Goal: Task Accomplishment & Management: Use online tool/utility

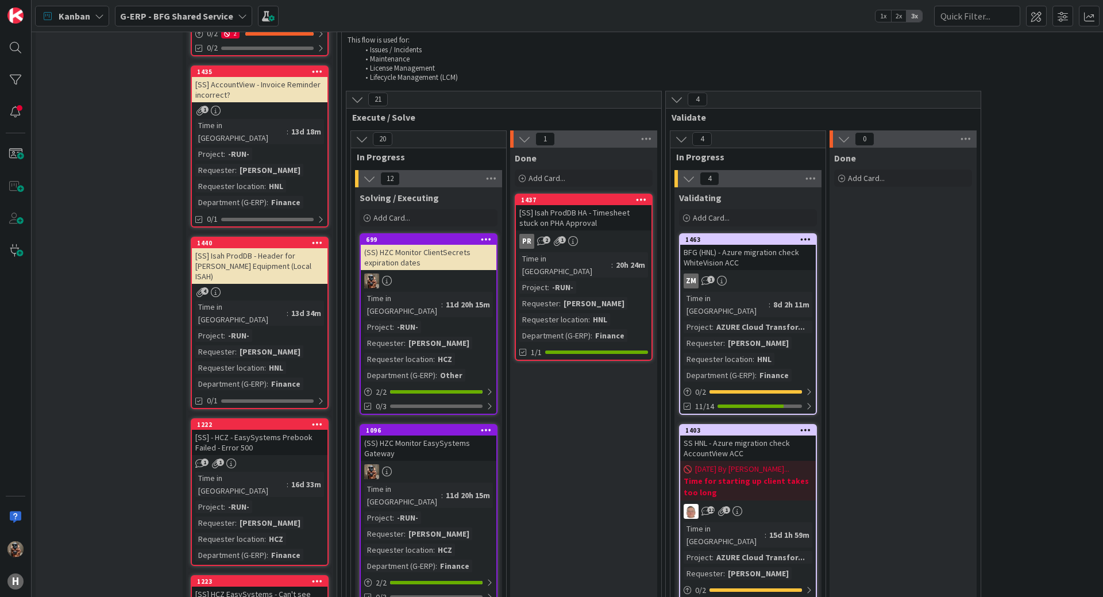
scroll to position [747, 0]
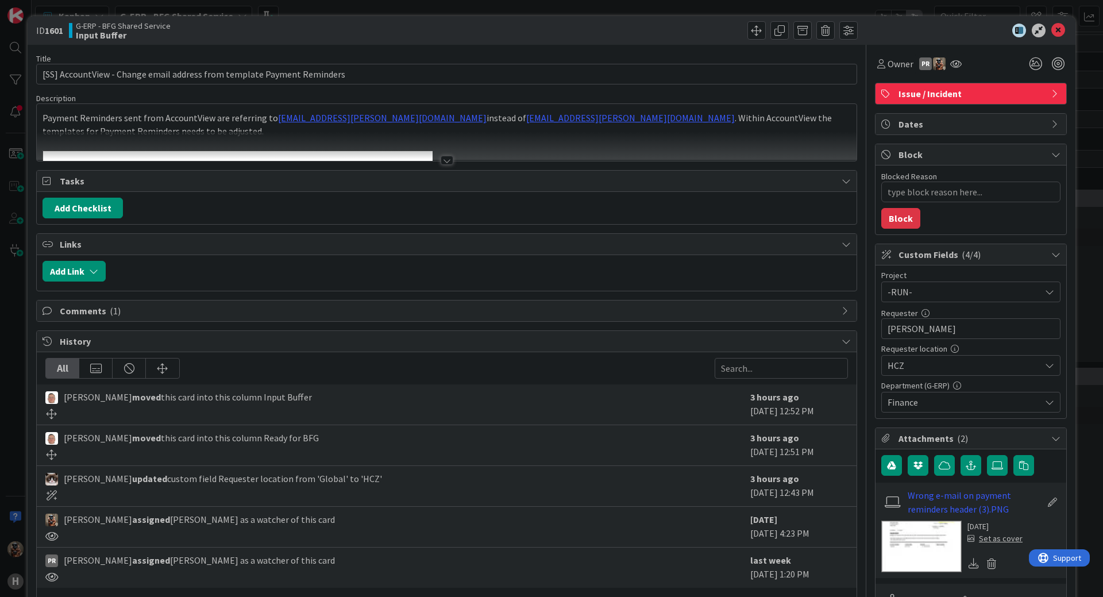
click at [447, 144] on div at bounding box center [447, 146] width 820 height 29
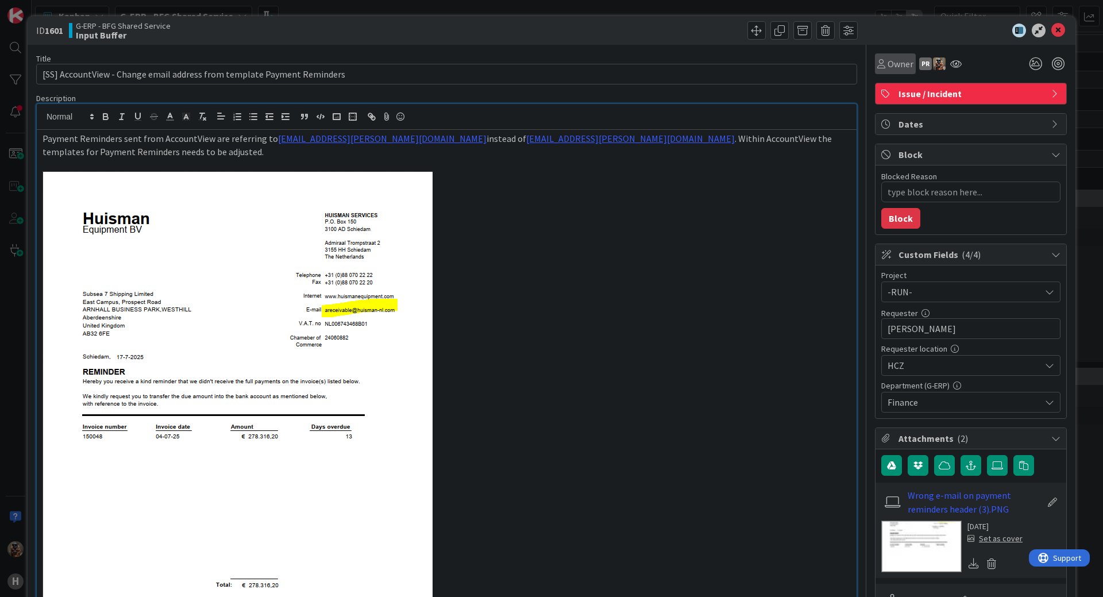
click at [887, 72] on div "Owner" at bounding box center [895, 63] width 41 height 21
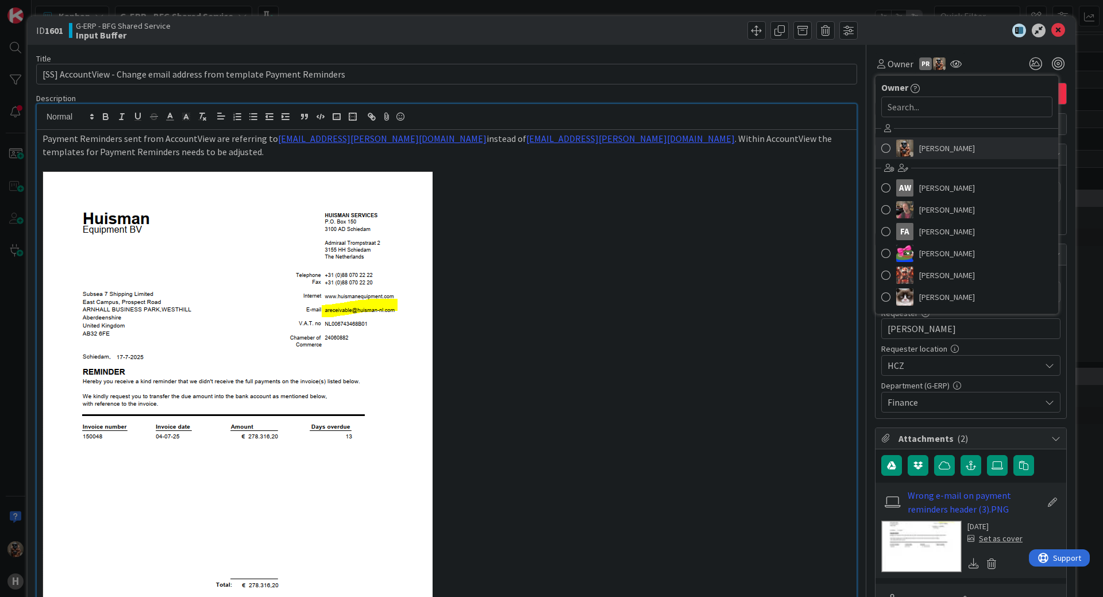
click at [907, 155] on link "[PERSON_NAME]" at bounding box center [967, 148] width 183 height 22
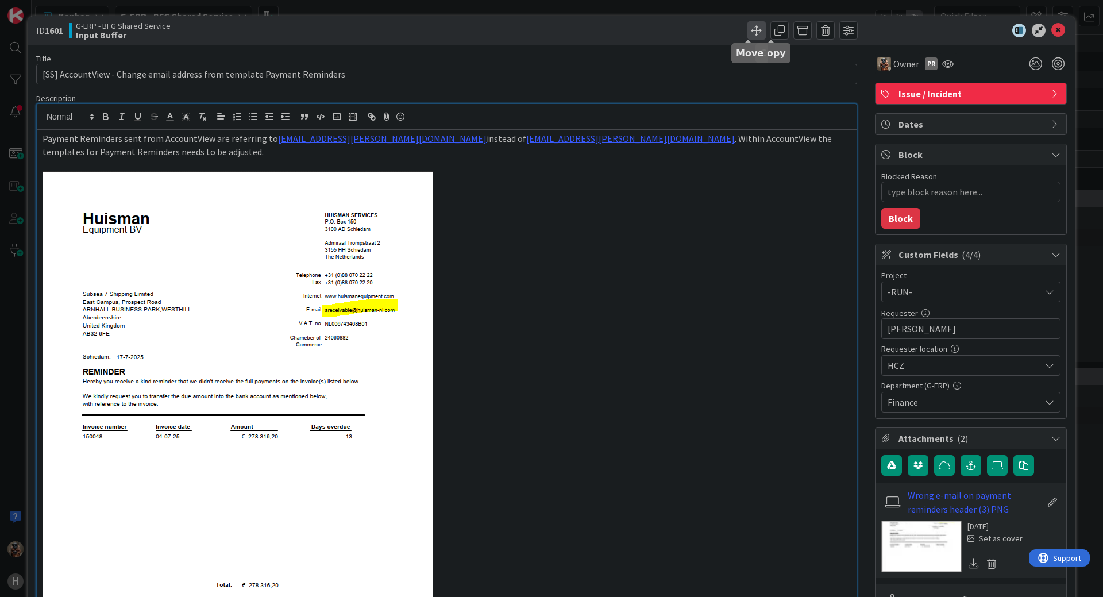
click at [752, 30] on span at bounding box center [757, 30] width 18 height 18
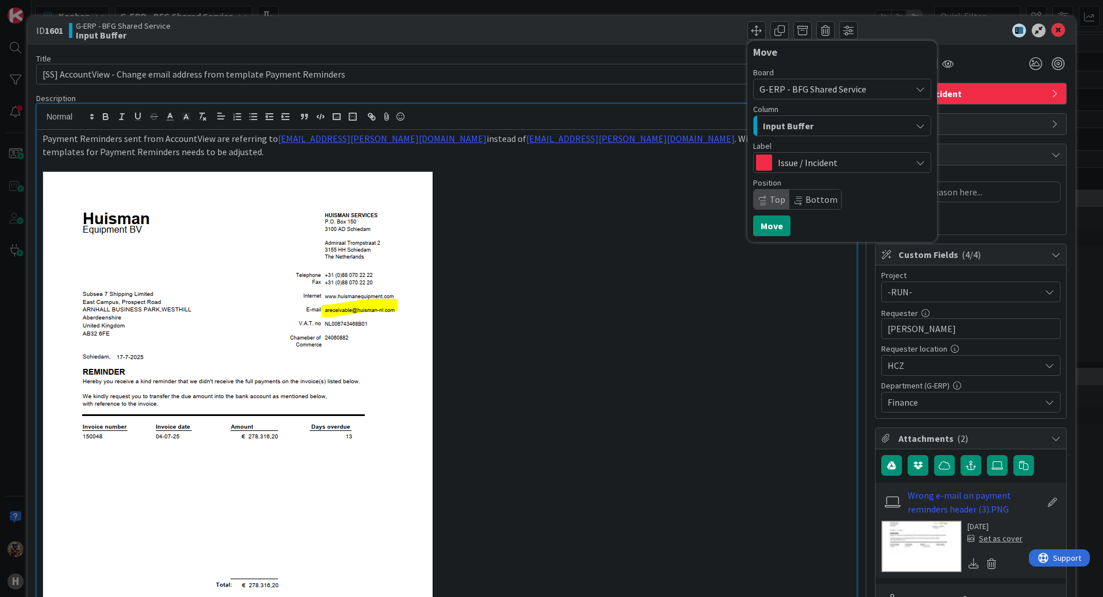
click at [812, 128] on div "Input Buffer" at bounding box center [835, 126] width 151 height 18
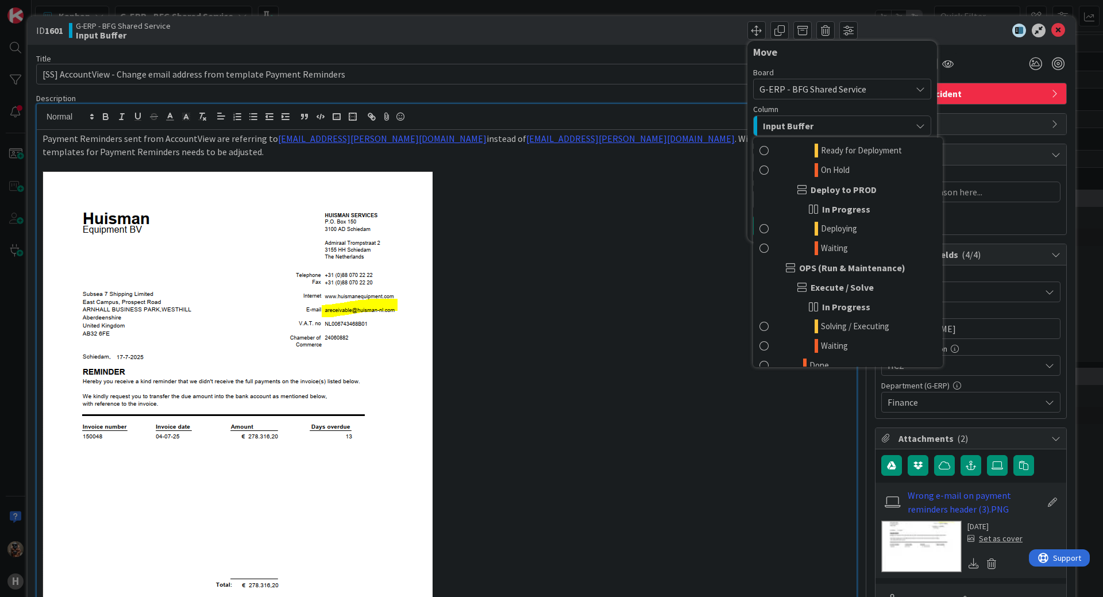
scroll to position [747, 0]
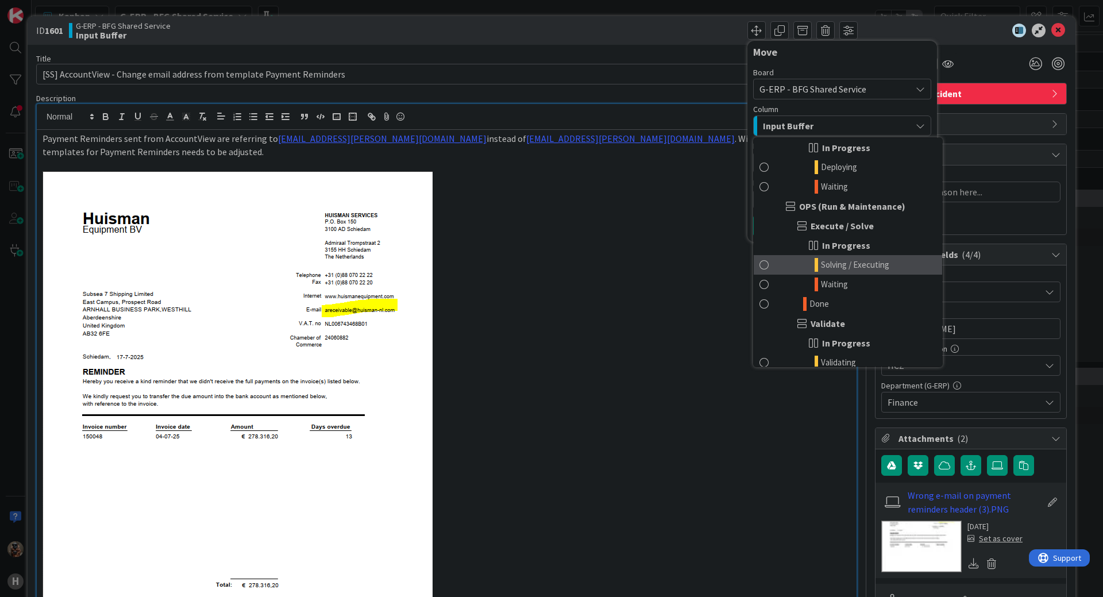
click at [863, 260] on span "Solving / Executing" at bounding box center [855, 265] width 68 height 14
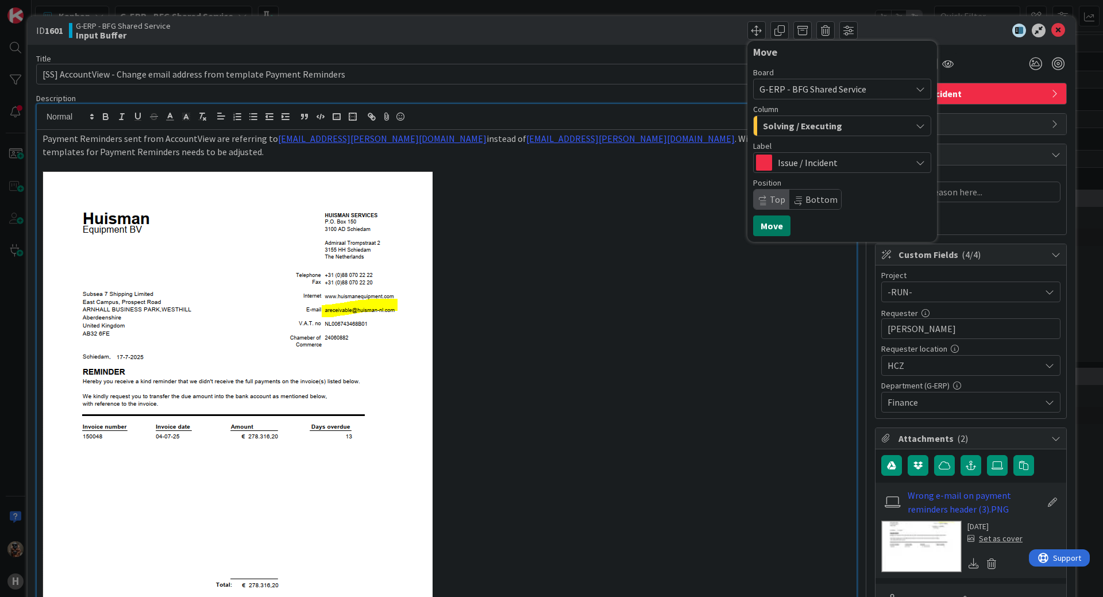
click at [777, 231] on button "Move" at bounding box center [771, 226] width 37 height 21
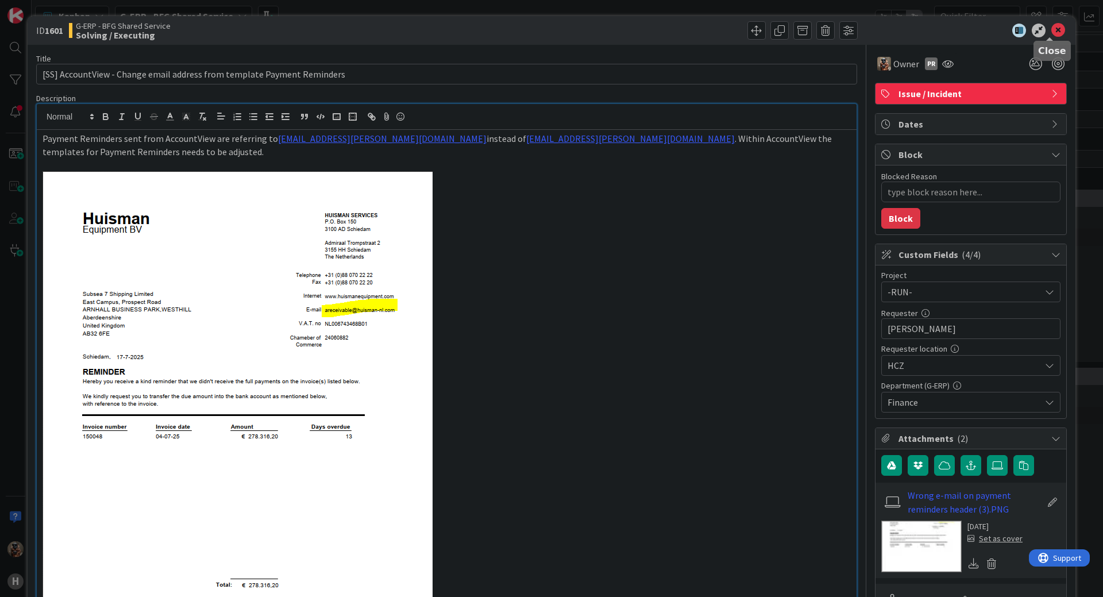
click at [1052, 34] on icon at bounding box center [1059, 31] width 14 height 14
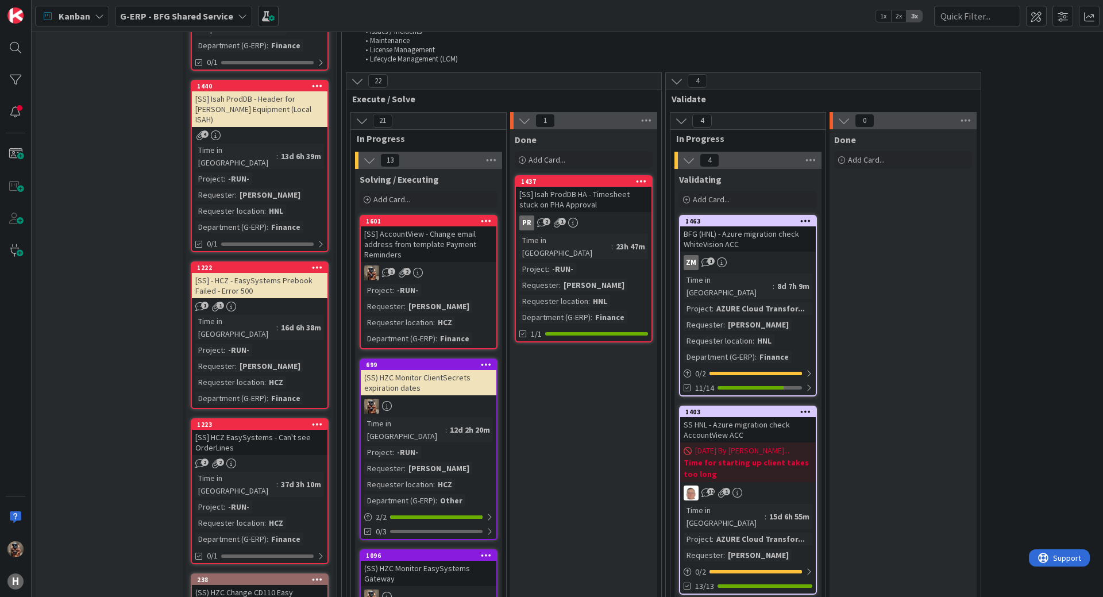
scroll to position [690, 0]
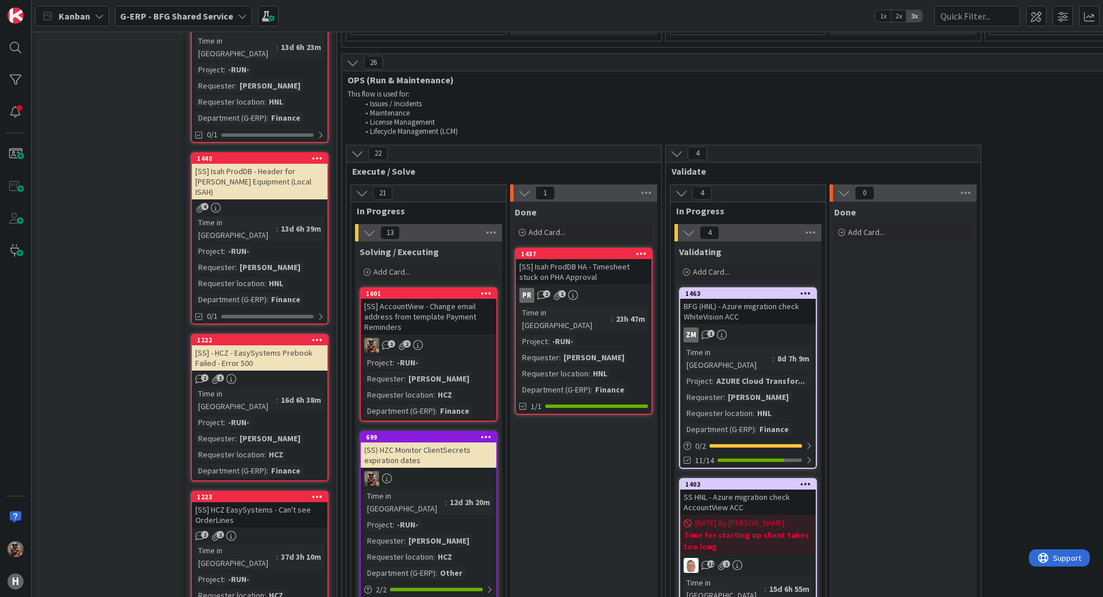
click at [453, 301] on div "[SS] AccountView - Change email address from template Payment Reminders" at bounding box center [429, 317] width 136 height 36
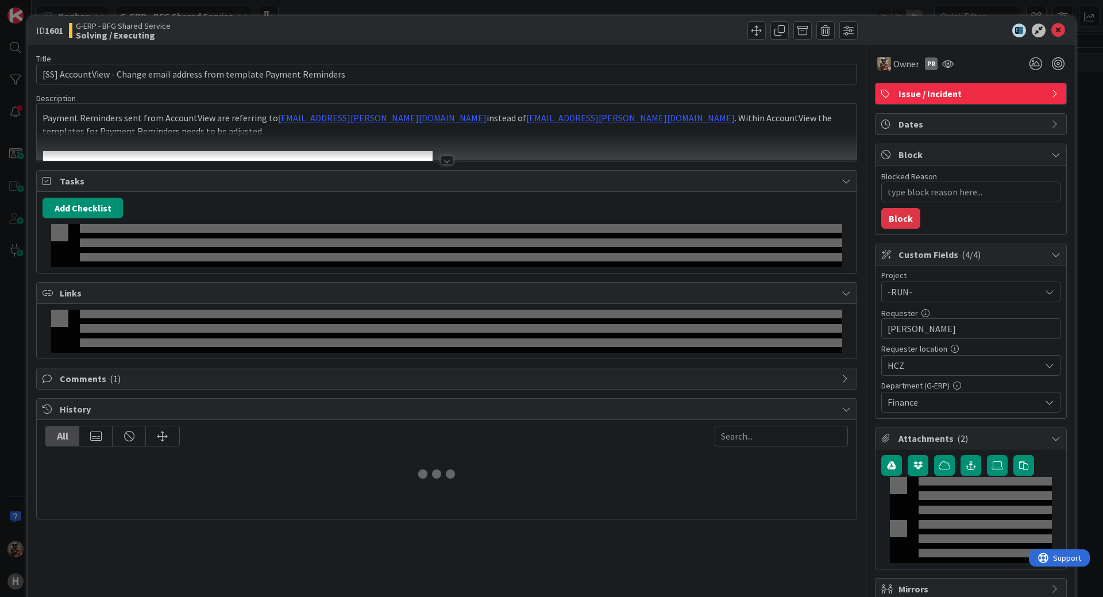
type textarea "x"
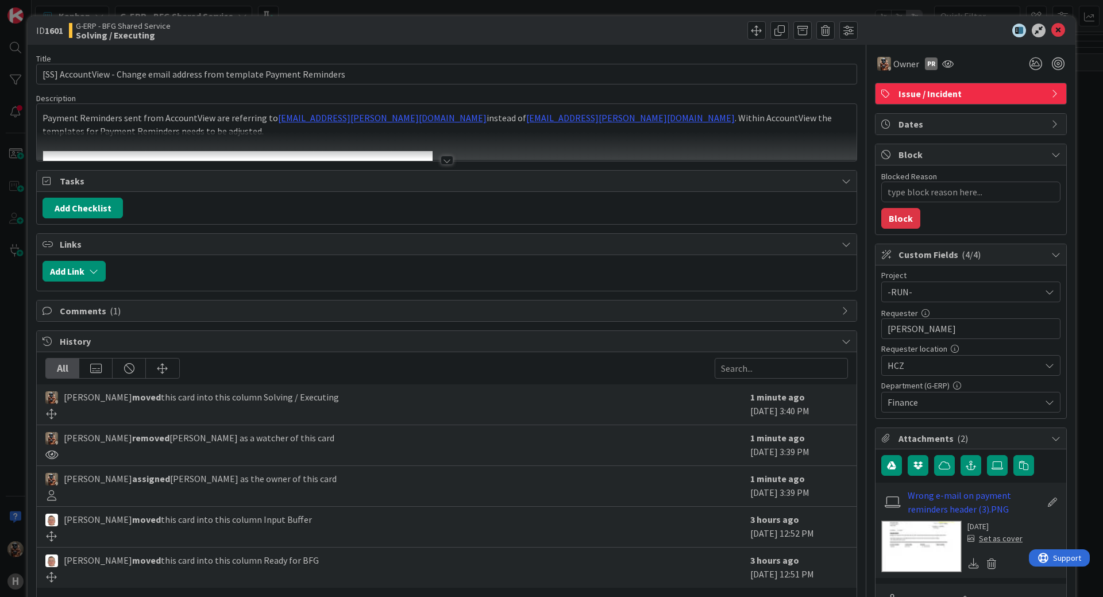
click at [487, 149] on div at bounding box center [447, 146] width 820 height 29
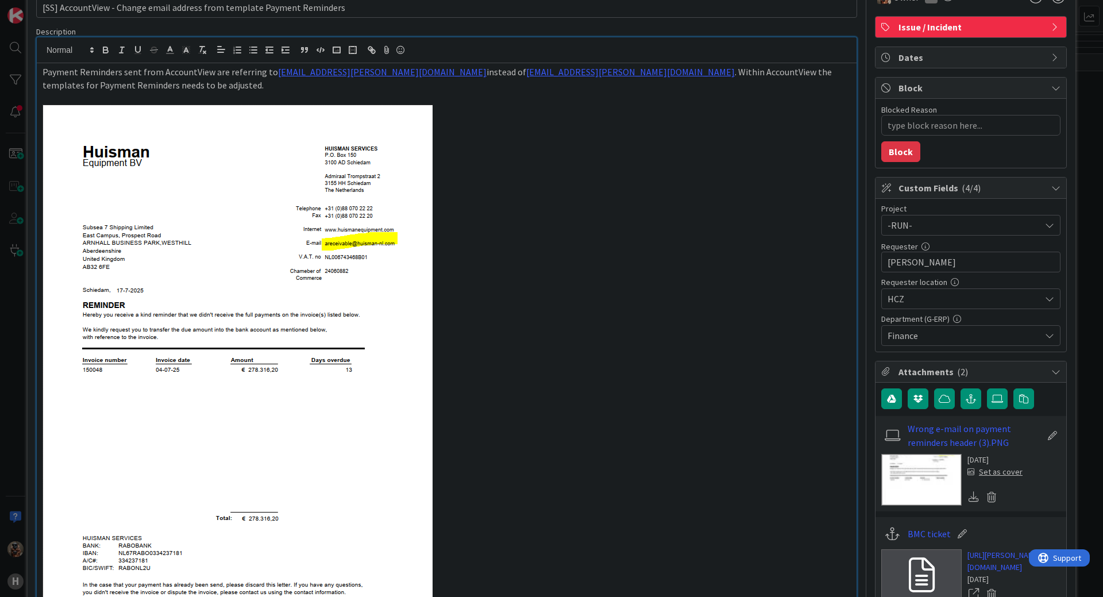
scroll to position [172, 0]
